Goal: Browse casually

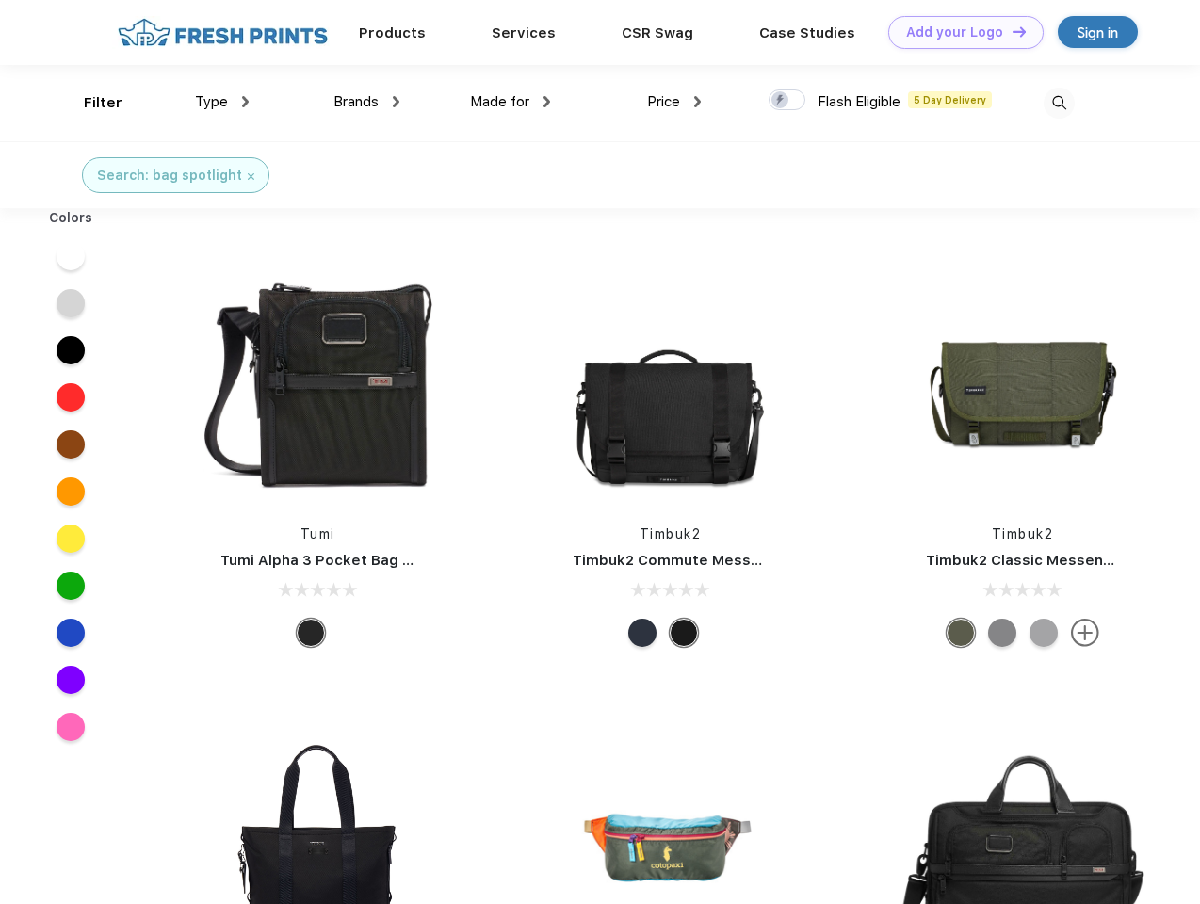
click at [959, 32] on link "Add your Logo Design Tool" at bounding box center [965, 32] width 155 height 33
click at [0, 0] on div "Design Tool" at bounding box center [0, 0] width 0 height 0
click at [1010, 31] on link "Add your Logo Design Tool" at bounding box center [965, 32] width 155 height 33
click at [90, 103] on div "Filter" at bounding box center [103, 103] width 39 height 22
click at [222, 102] on span "Type" at bounding box center [211, 101] width 33 height 17
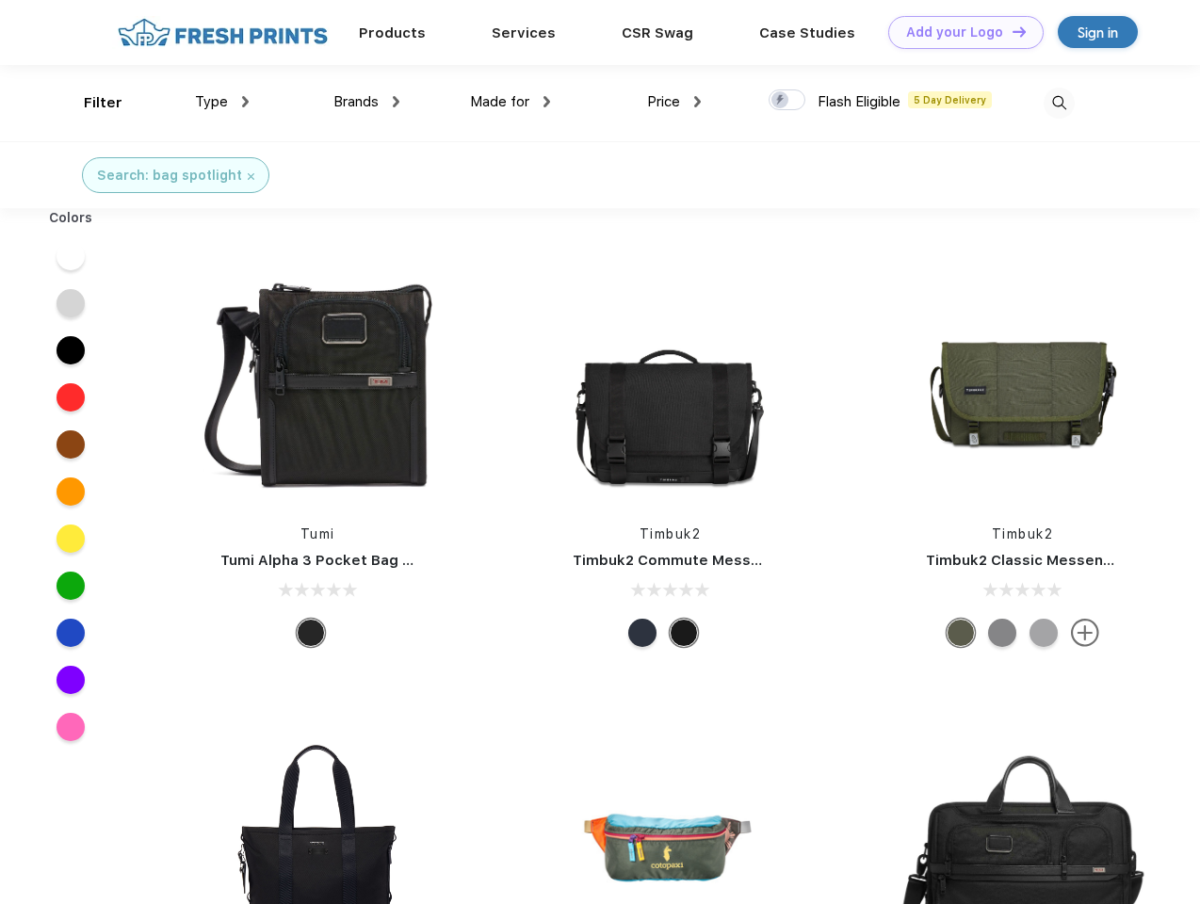
click at [366, 102] on span "Brands" at bounding box center [355, 101] width 45 height 17
click at [510, 102] on span "Made for" at bounding box center [499, 101] width 59 height 17
click at [674, 102] on span "Price" at bounding box center [663, 101] width 33 height 17
click at [787, 101] on div at bounding box center [786, 99] width 37 height 21
click at [781, 101] on input "checkbox" at bounding box center [774, 95] width 12 height 12
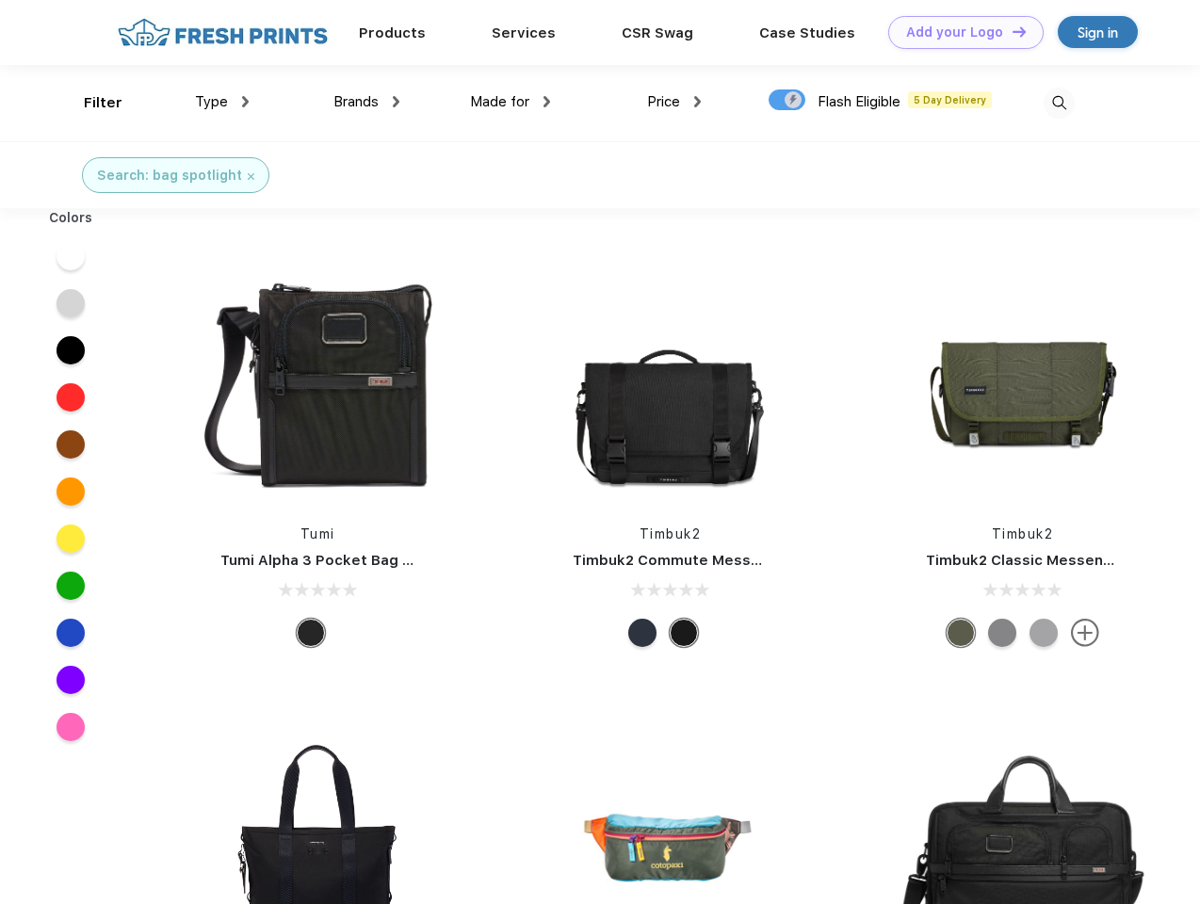
click at [1058, 103] on img at bounding box center [1058, 103] width 31 height 31
